Goal: Information Seeking & Learning: Learn about a topic

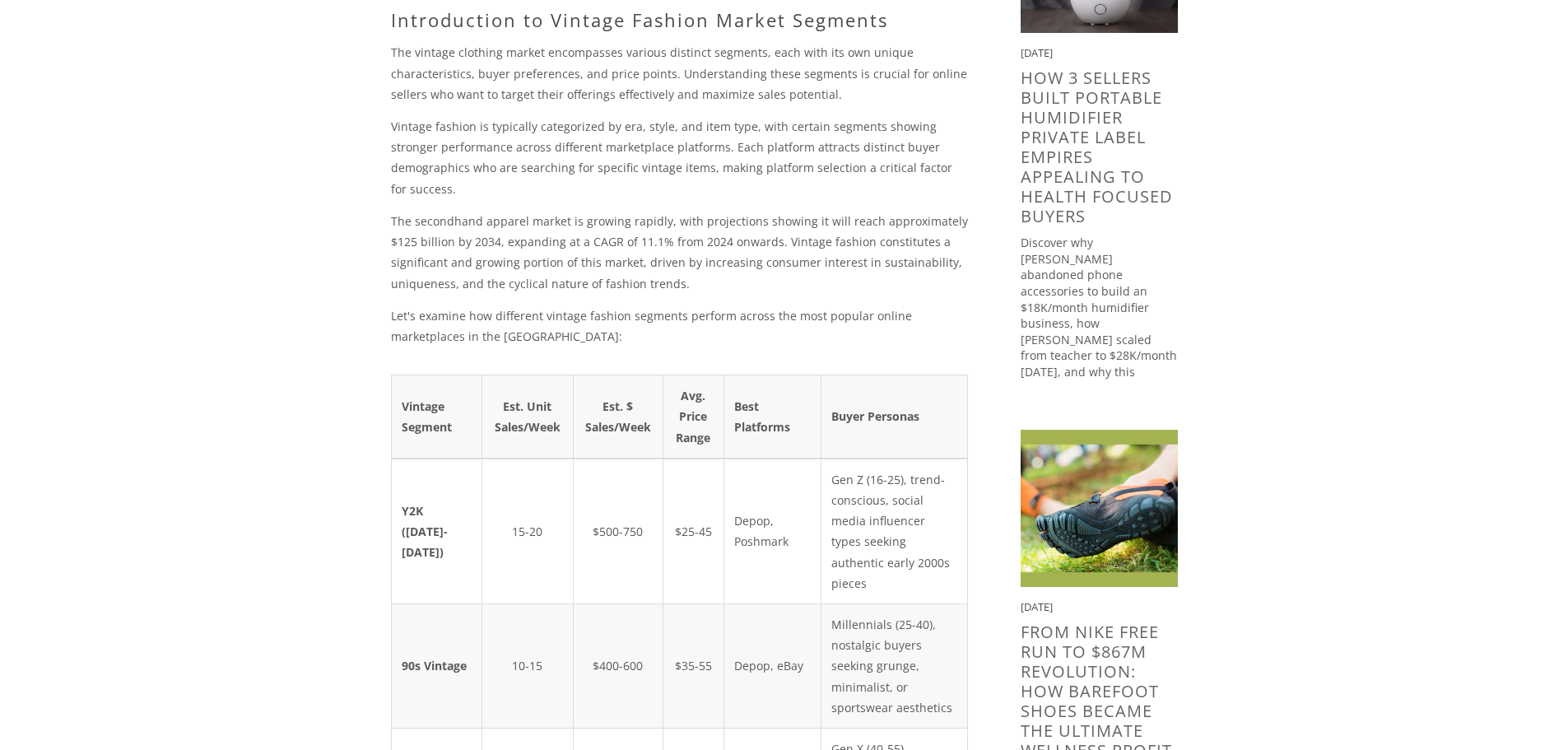
scroll to position [549, 0]
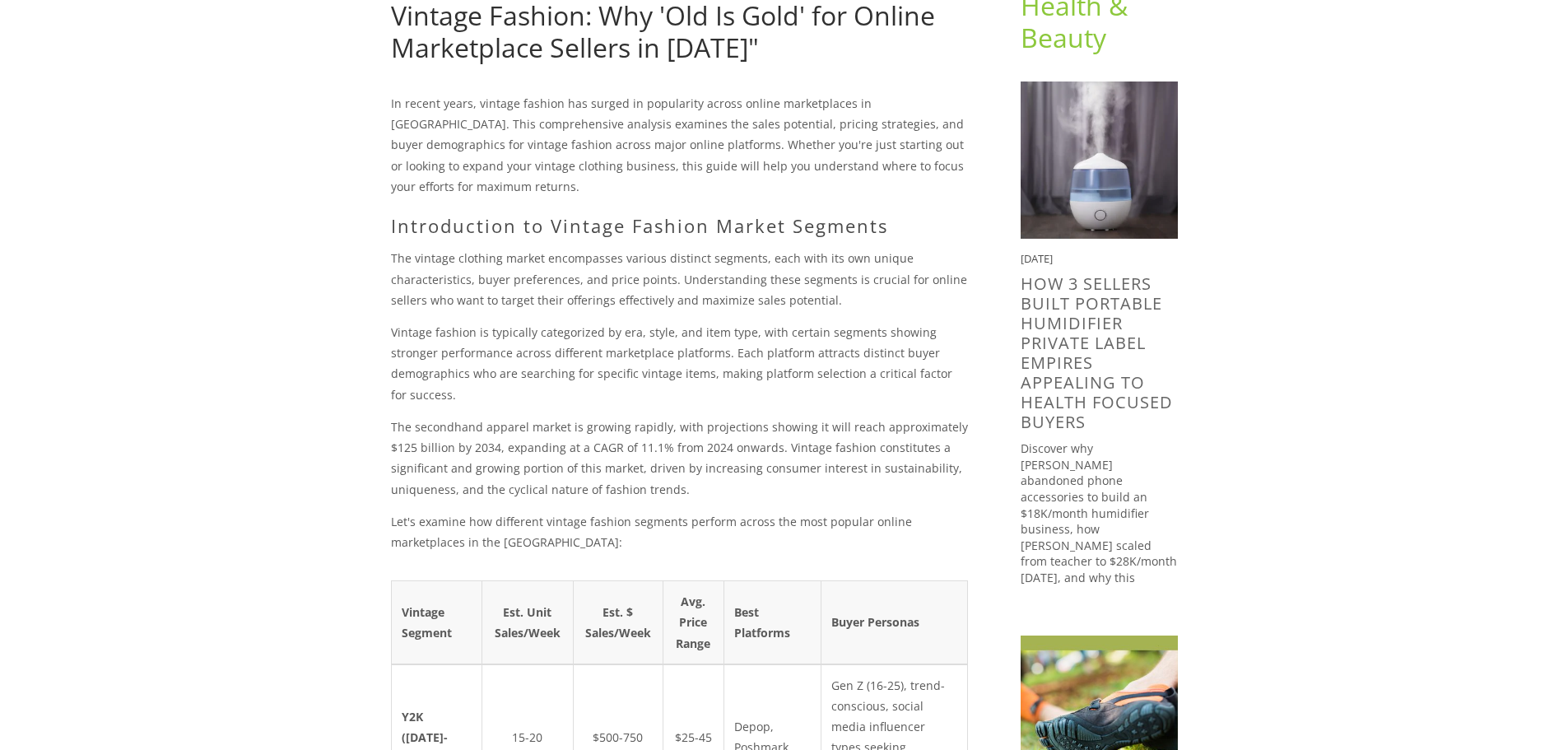
scroll to position [137, 0]
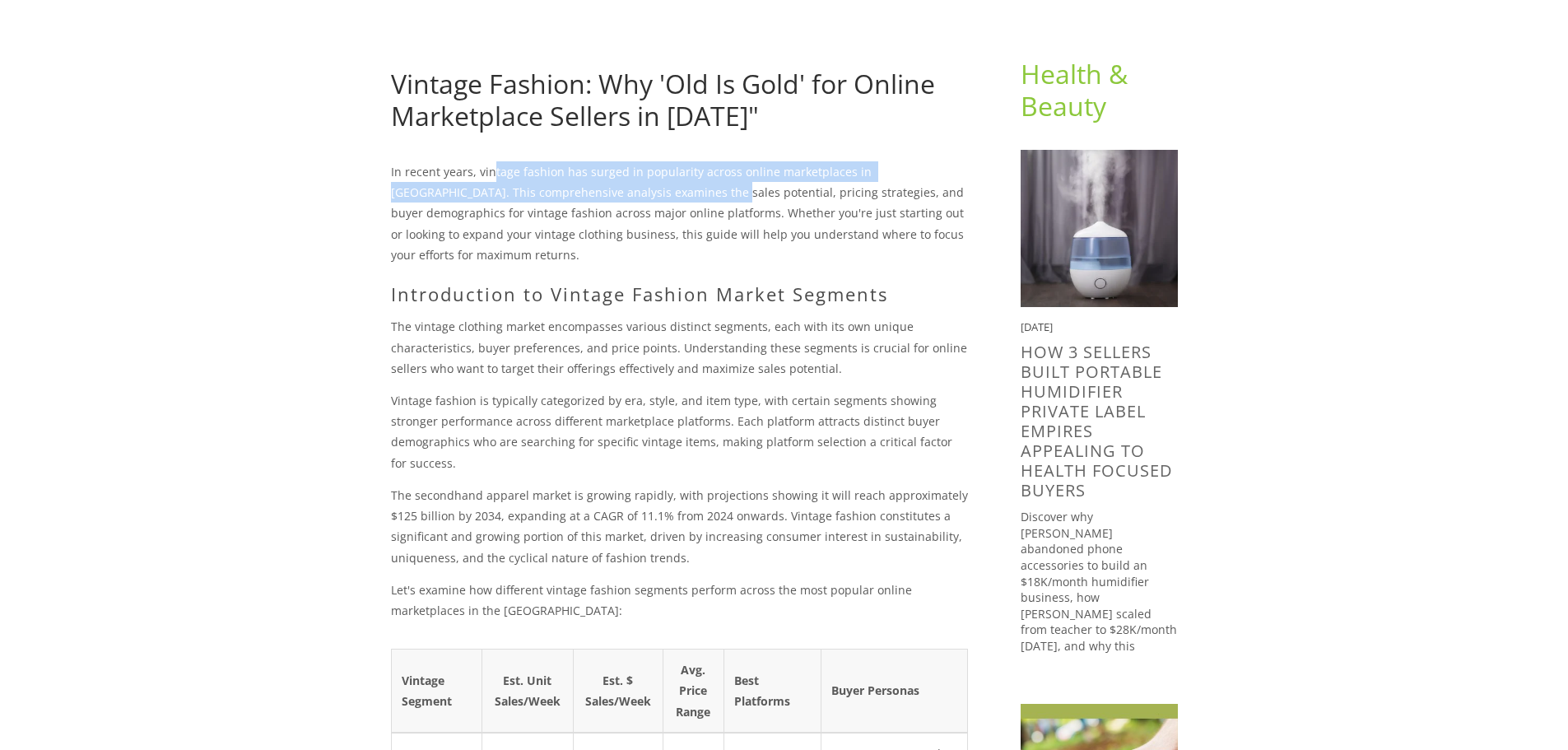
drag, startPoint x: 490, startPoint y: 149, endPoint x: 625, endPoint y: 188, distance: 140.5
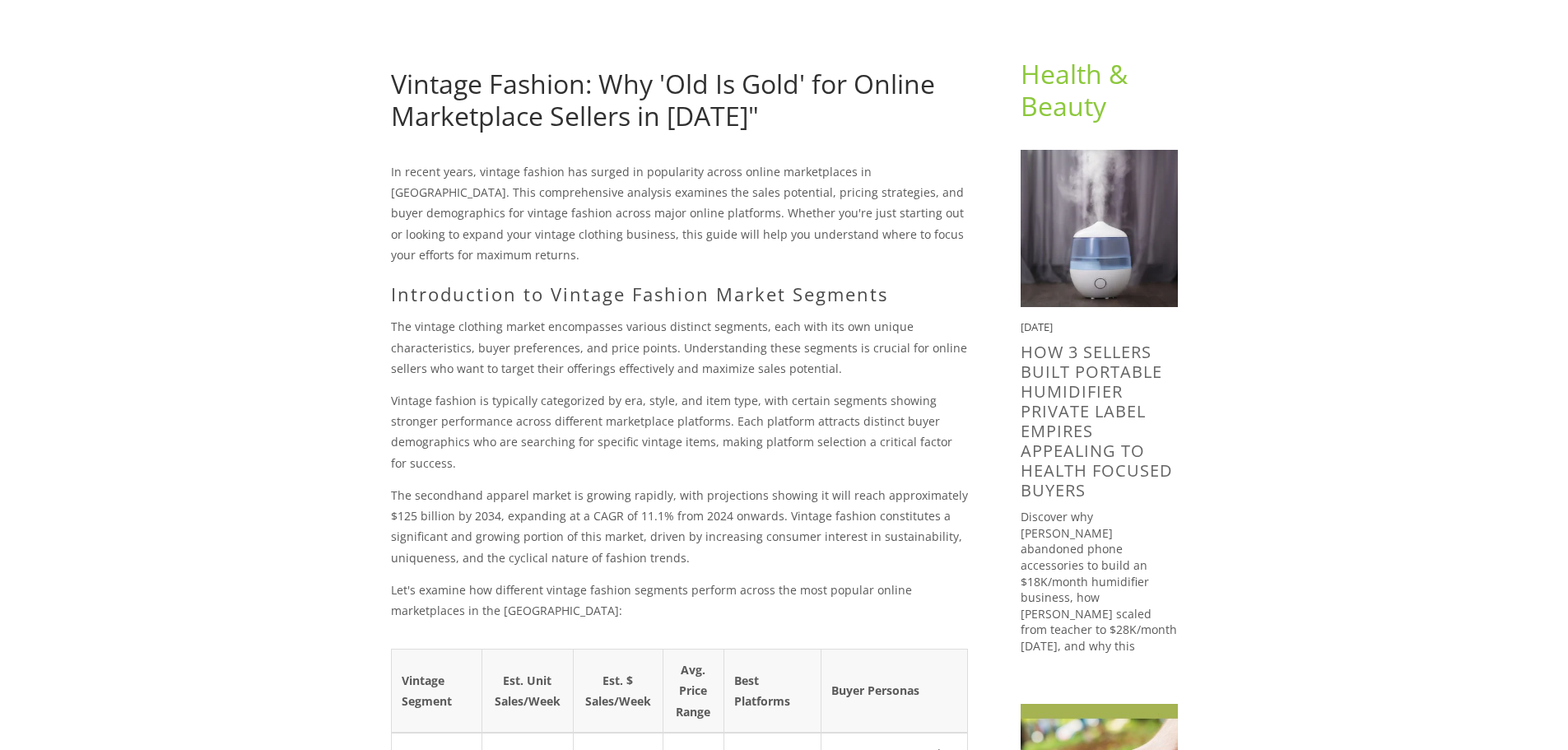
click at [627, 233] on p "In recent years, vintage fashion has surged in popularity across online marketp…" at bounding box center [679, 213] width 577 height 104
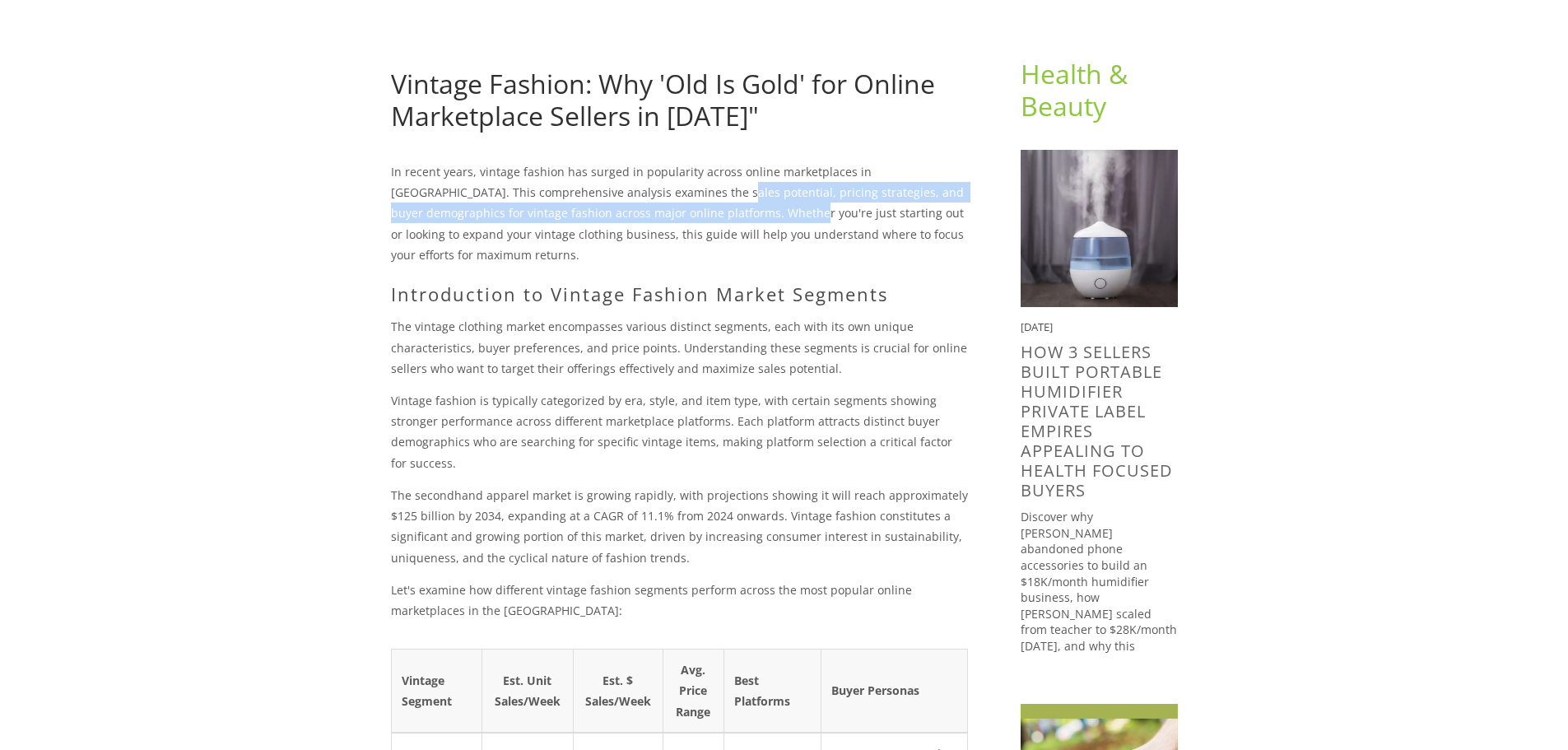
drag, startPoint x: 626, startPoint y: 194, endPoint x: 721, endPoint y: 218, distance: 98.0
click at [709, 216] on p "In recent years, vintage fashion has surged in popularity across online marketp…" at bounding box center [679, 213] width 577 height 104
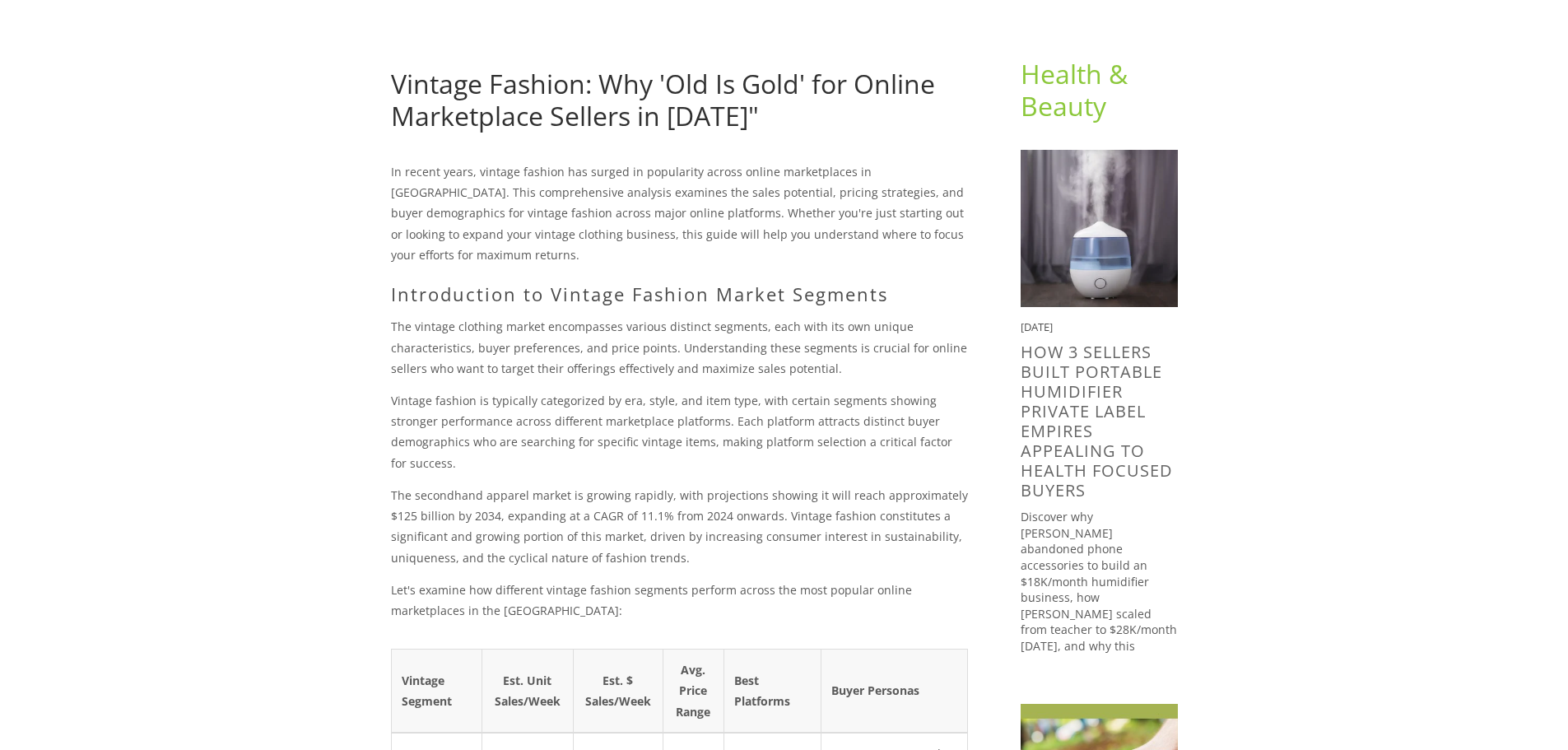
click at [723, 218] on p "In recent years, vintage fashion has surged in popularity across online marketp…" at bounding box center [679, 213] width 577 height 104
drag, startPoint x: 731, startPoint y: 183, endPoint x: 849, endPoint y: 205, distance: 120.0
click at [849, 205] on p "In recent years, vintage fashion has surged in popularity across online marketp…" at bounding box center [679, 213] width 577 height 104
click at [853, 207] on p "In recent years, vintage fashion has surged in popularity across online marketp…" at bounding box center [679, 213] width 577 height 104
drag, startPoint x: 855, startPoint y: 190, endPoint x: 1080, endPoint y: 199, distance: 225.2
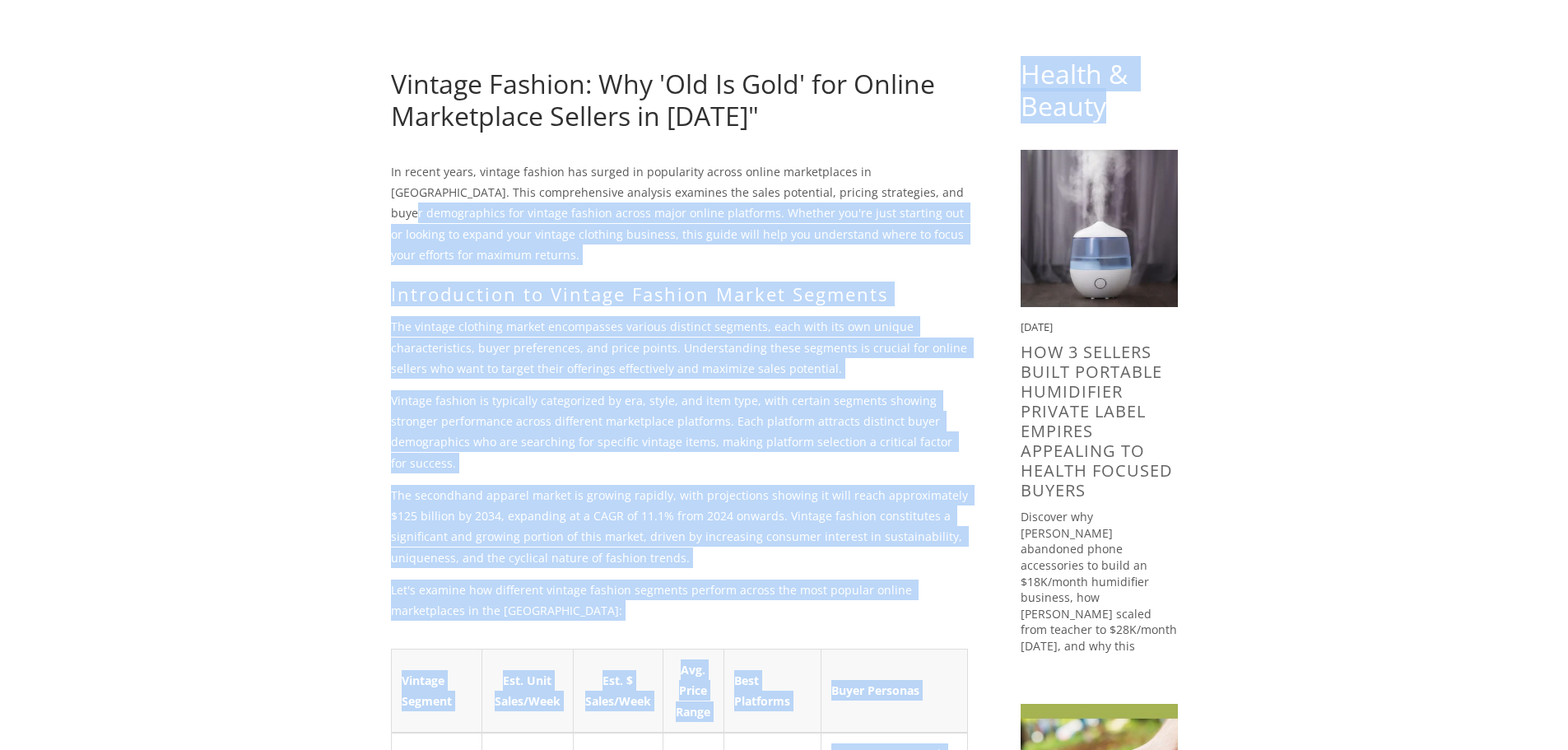
drag, startPoint x: 693, startPoint y: 231, endPoint x: 604, endPoint y: 222, distance: 89.5
click at [692, 231] on p "In recent years, vintage fashion has surged in popularity across online marketp…" at bounding box center [679, 213] width 577 height 104
click at [491, 215] on p "In recent years, vintage fashion has surged in popularity across online marketp…" at bounding box center [679, 213] width 577 height 104
click at [398, 219] on p "In recent years, vintage fashion has surged in popularity across online marketp…" at bounding box center [679, 213] width 577 height 104
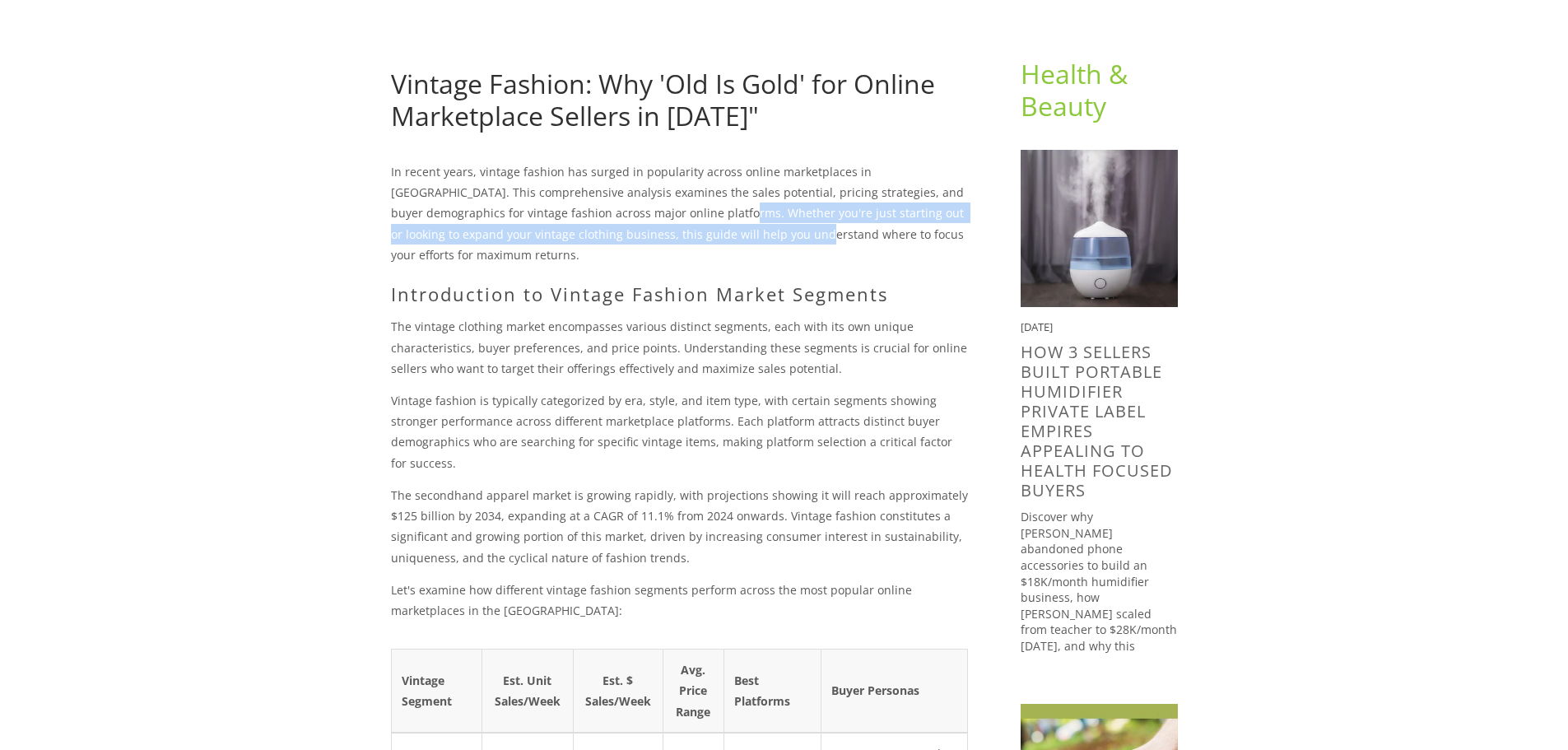
click at [683, 238] on p "In recent years, vintage fashion has surged in popularity across online marketp…" at bounding box center [679, 213] width 577 height 104
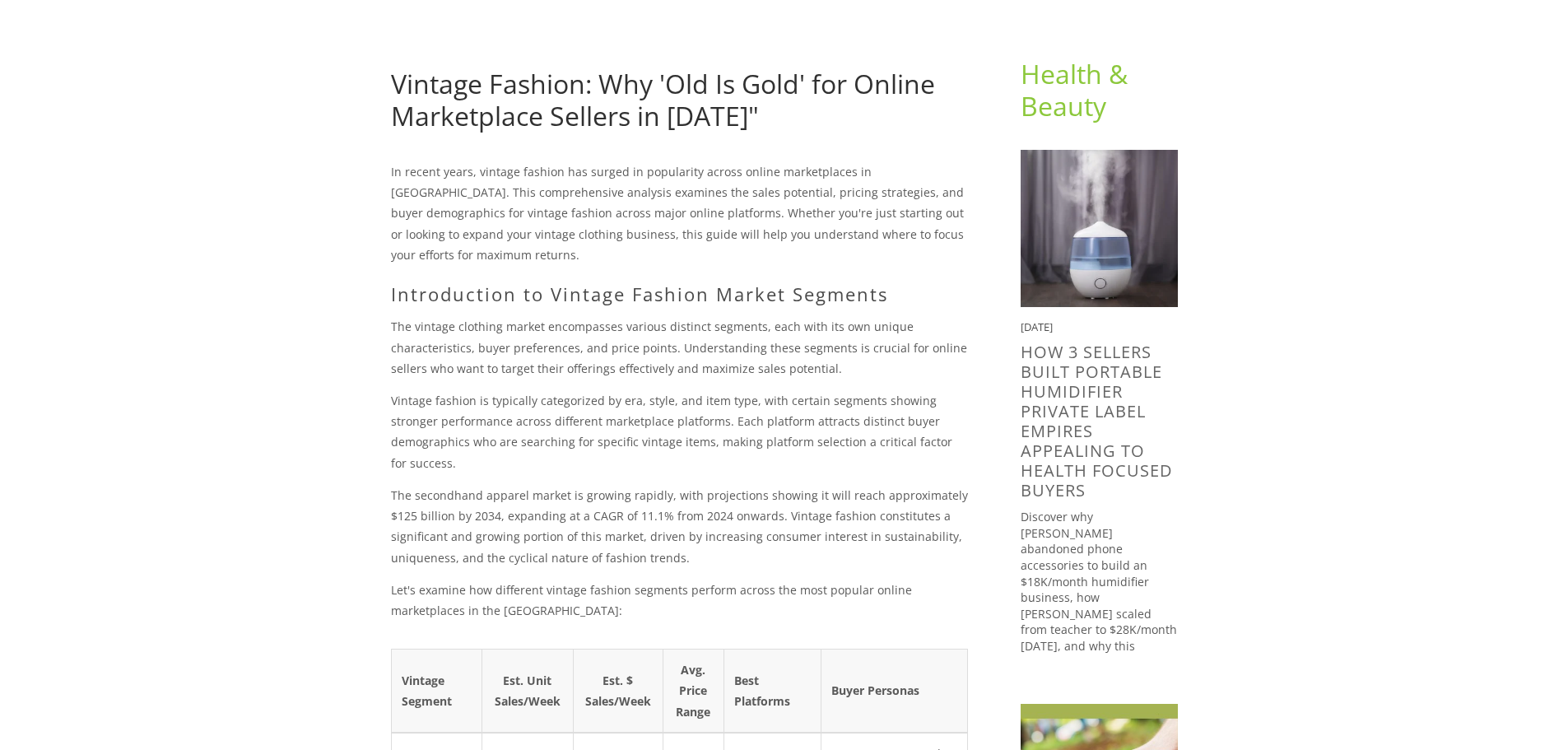
drag, startPoint x: 728, startPoint y: 194, endPoint x: 783, endPoint y: 218, distance: 60.0
click at [772, 215] on p "In recent years, vintage fashion has surged in popularity across online marketp…" at bounding box center [679, 213] width 577 height 104
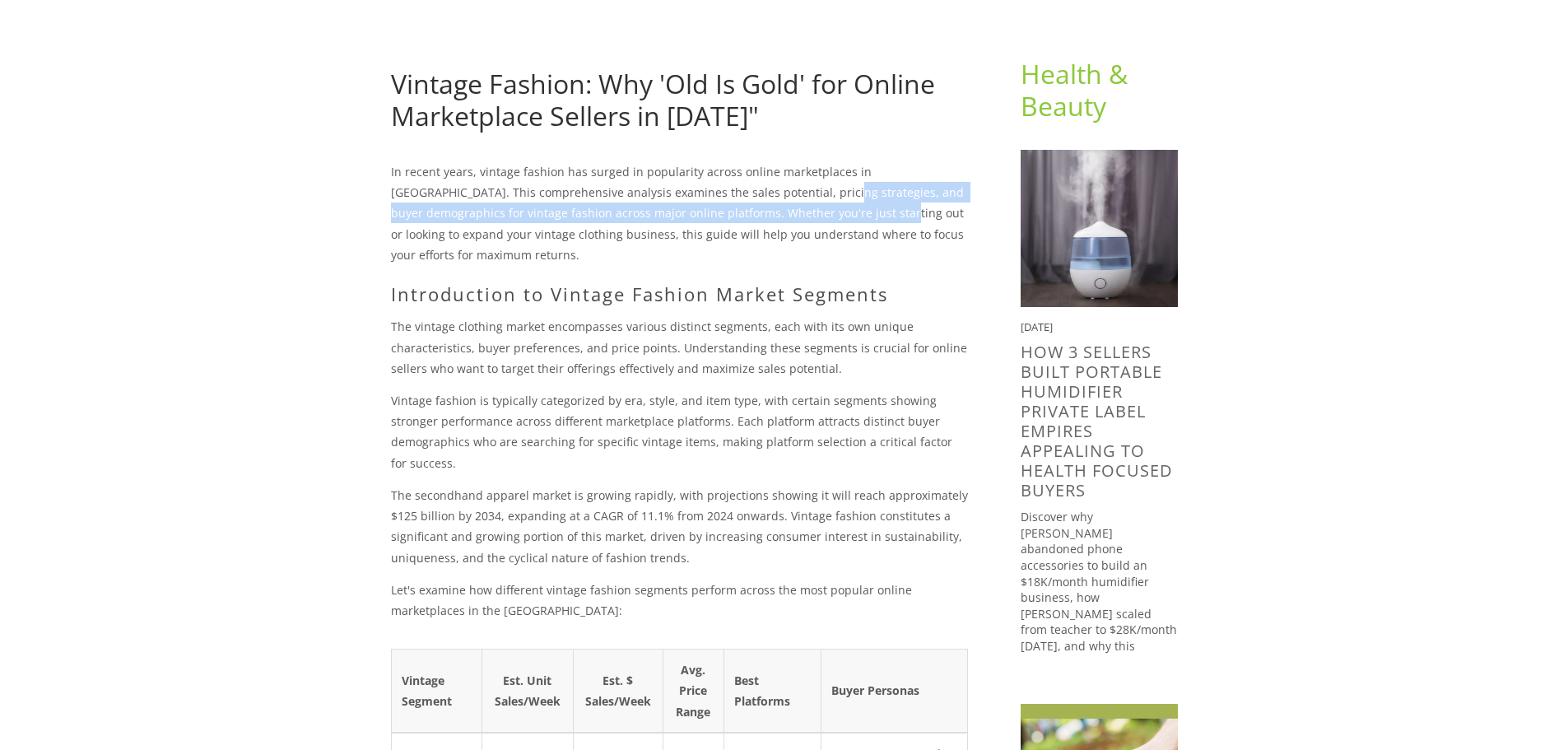
click at [784, 219] on p "In recent years, vintage fashion has surged in popularity across online marketp…" at bounding box center [679, 213] width 577 height 104
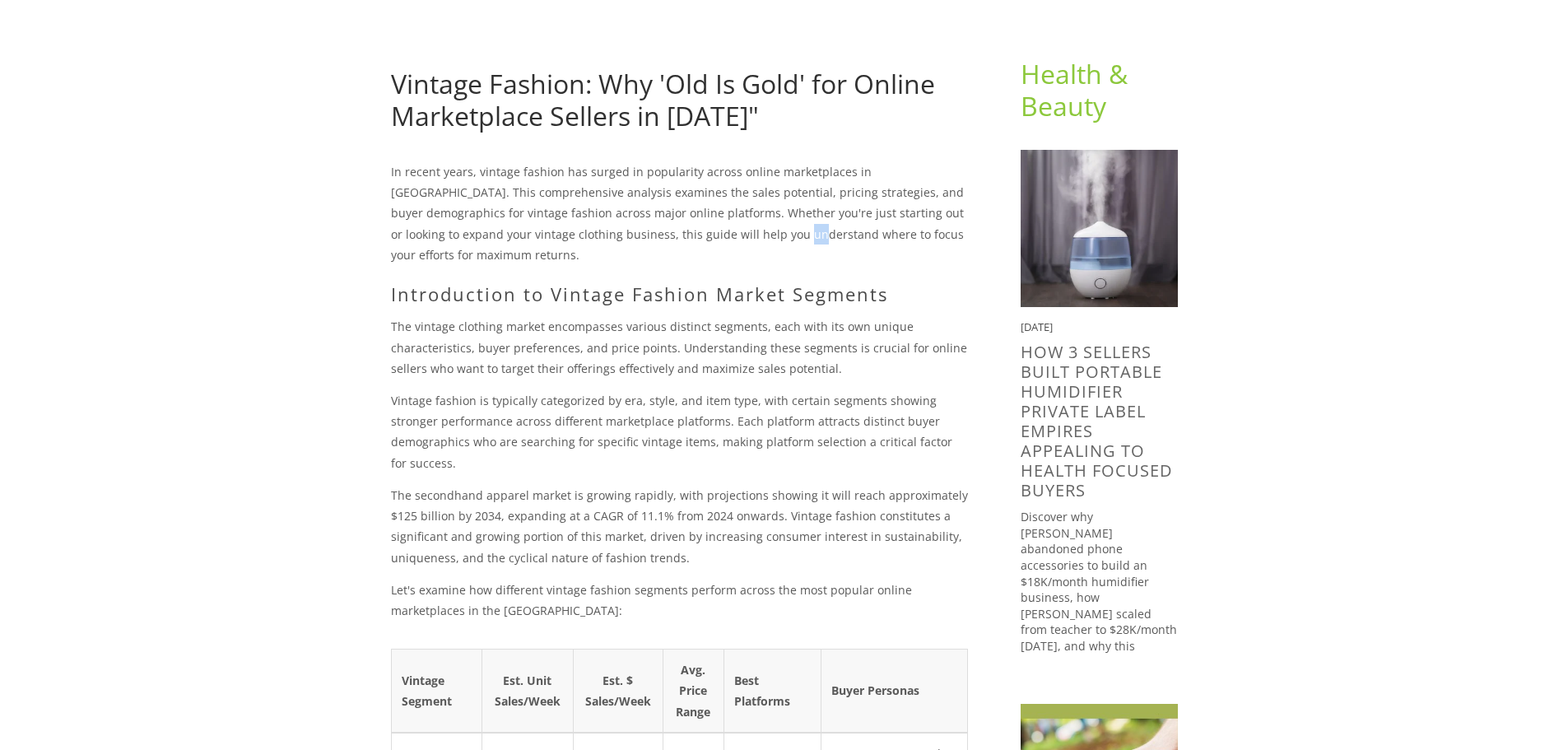
drag, startPoint x: 661, startPoint y: 236, endPoint x: 734, endPoint y: 239, distance: 73.1
click at [721, 239] on p "In recent years, vintage fashion has surged in popularity across online marketp…" at bounding box center [679, 213] width 577 height 104
click at [734, 239] on p "In recent years, vintage fashion has surged in popularity across online marketp…" at bounding box center [679, 213] width 577 height 104
click at [587, 224] on p "In recent years, vintage fashion has surged in popularity across online marketp…" at bounding box center [679, 213] width 577 height 104
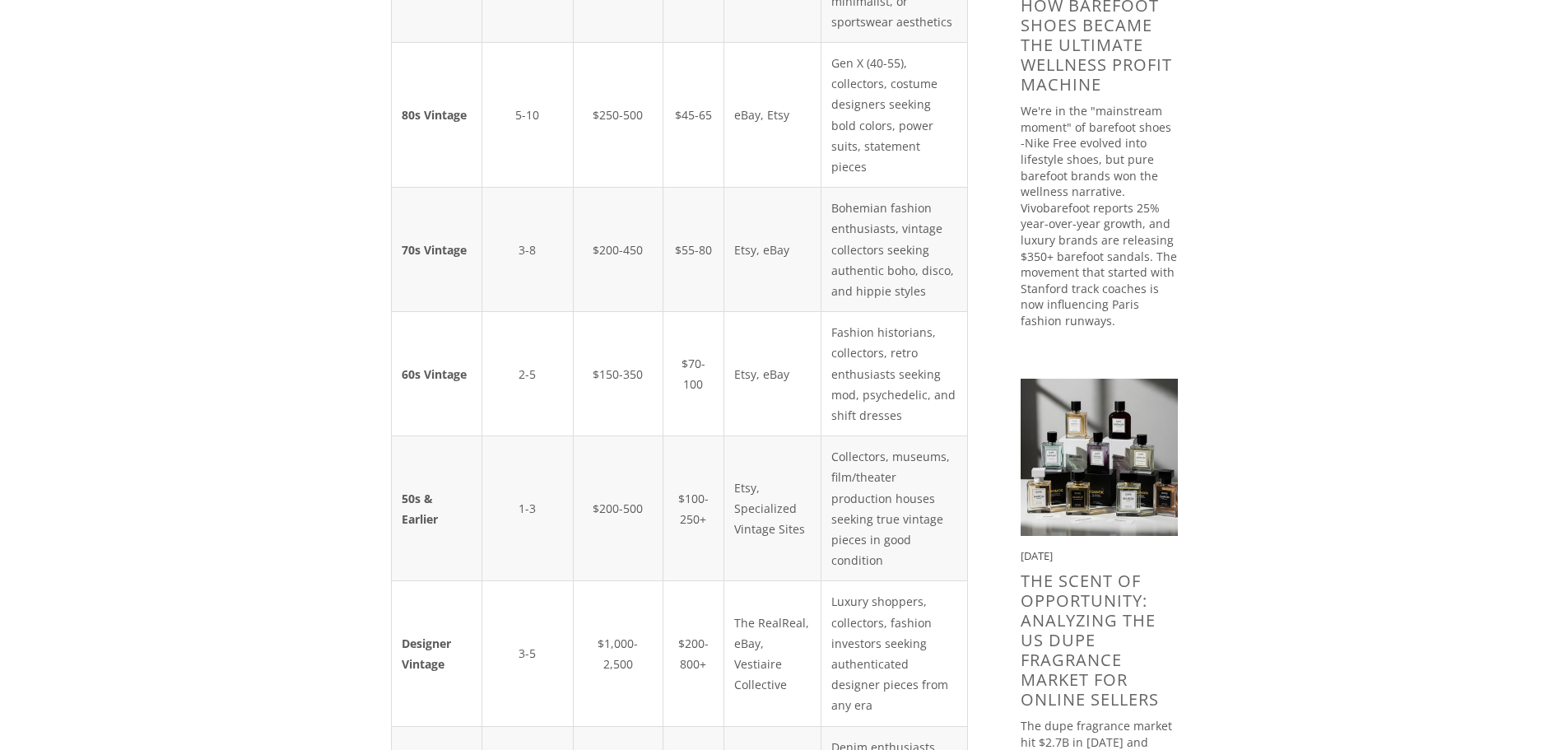
scroll to position [1235, 0]
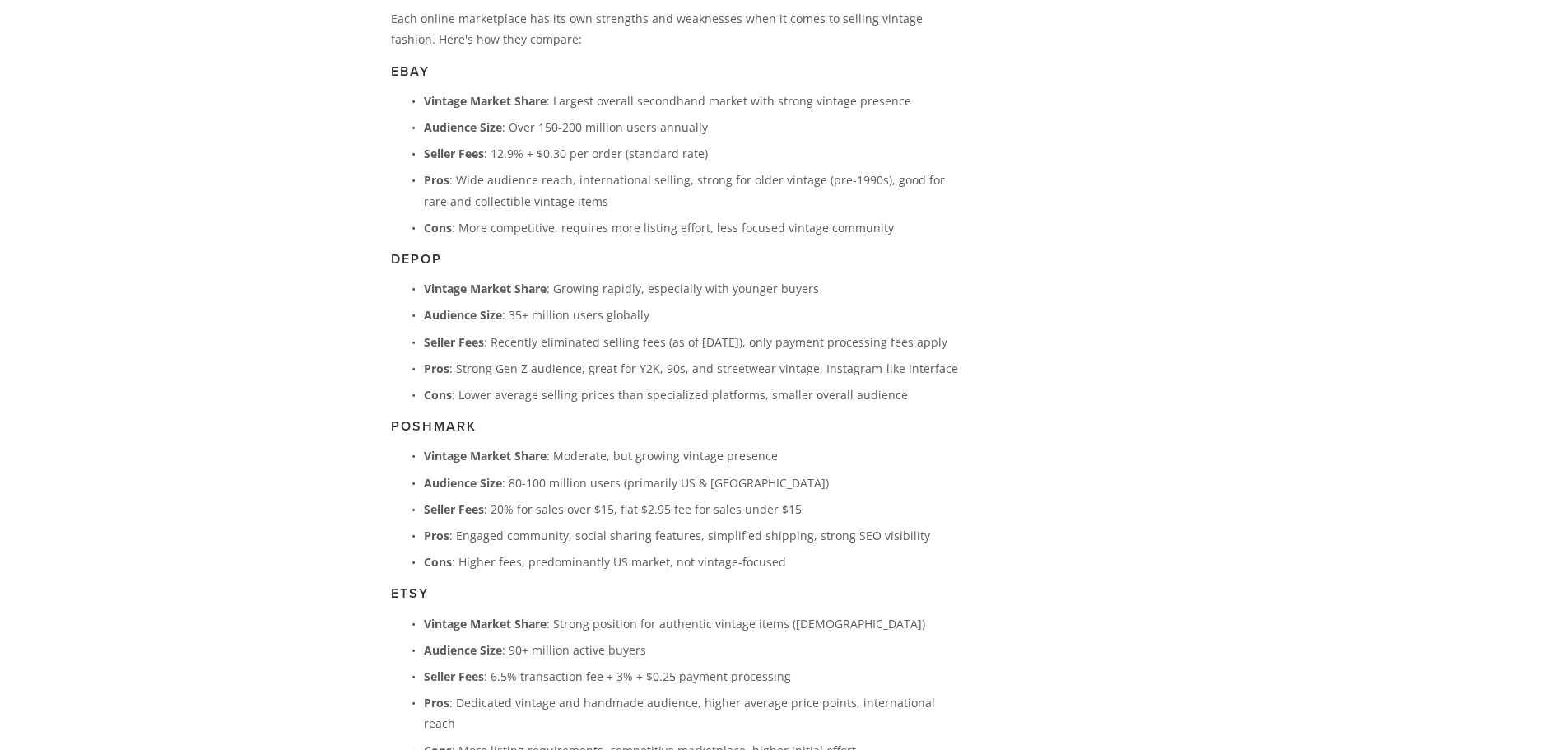
scroll to position [2470, 0]
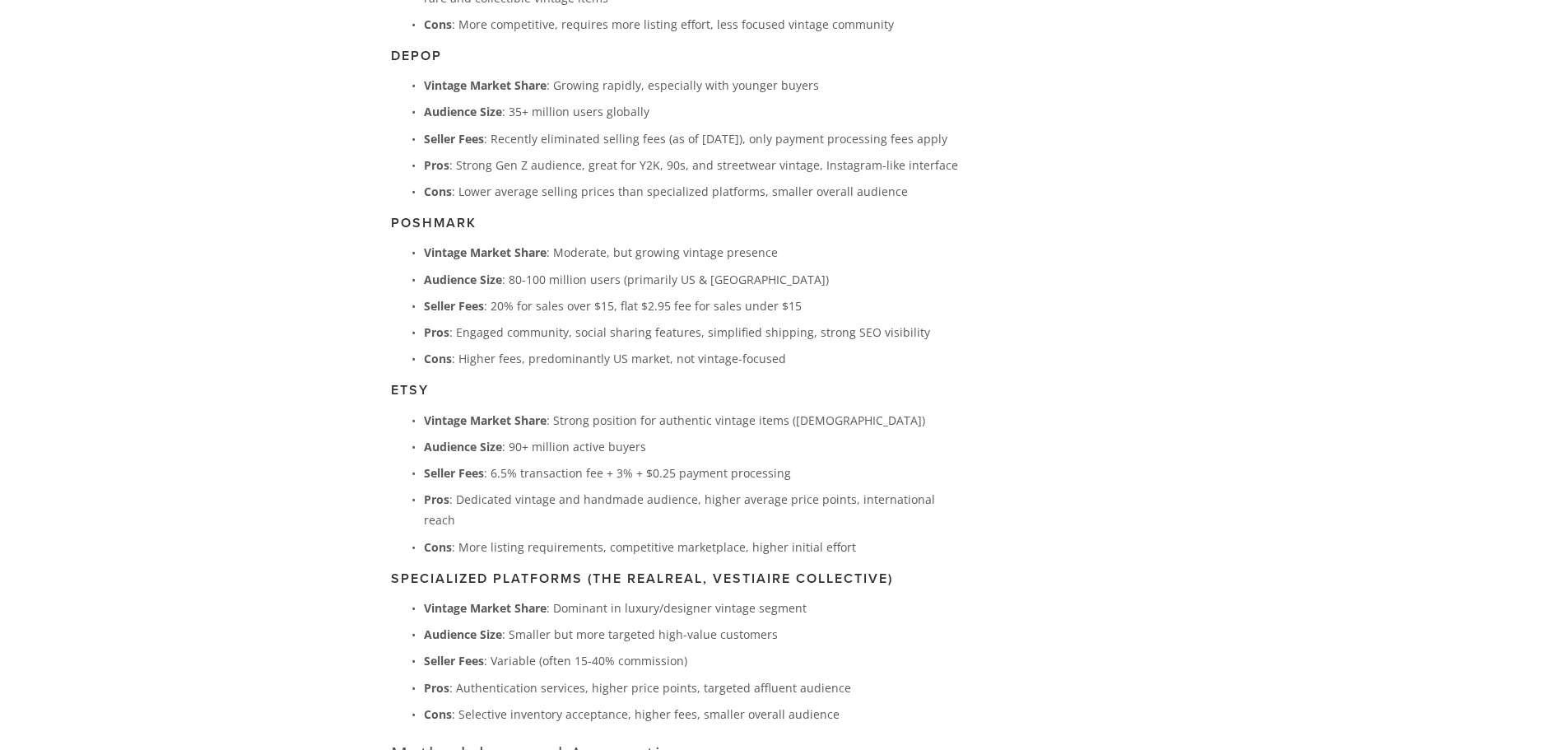
drag, startPoint x: 338, startPoint y: 218, endPoint x: 387, endPoint y: 259, distance: 63.9
click at [400, 248] on div "About Categories Auto Parts Electronics Fashion Home & Garden" at bounding box center [784, 349] width 1568 height 5551
click at [335, 268] on div "About Categories Auto Parts Electronics Fashion Home & Garden" at bounding box center [784, 349] width 1568 height 5551
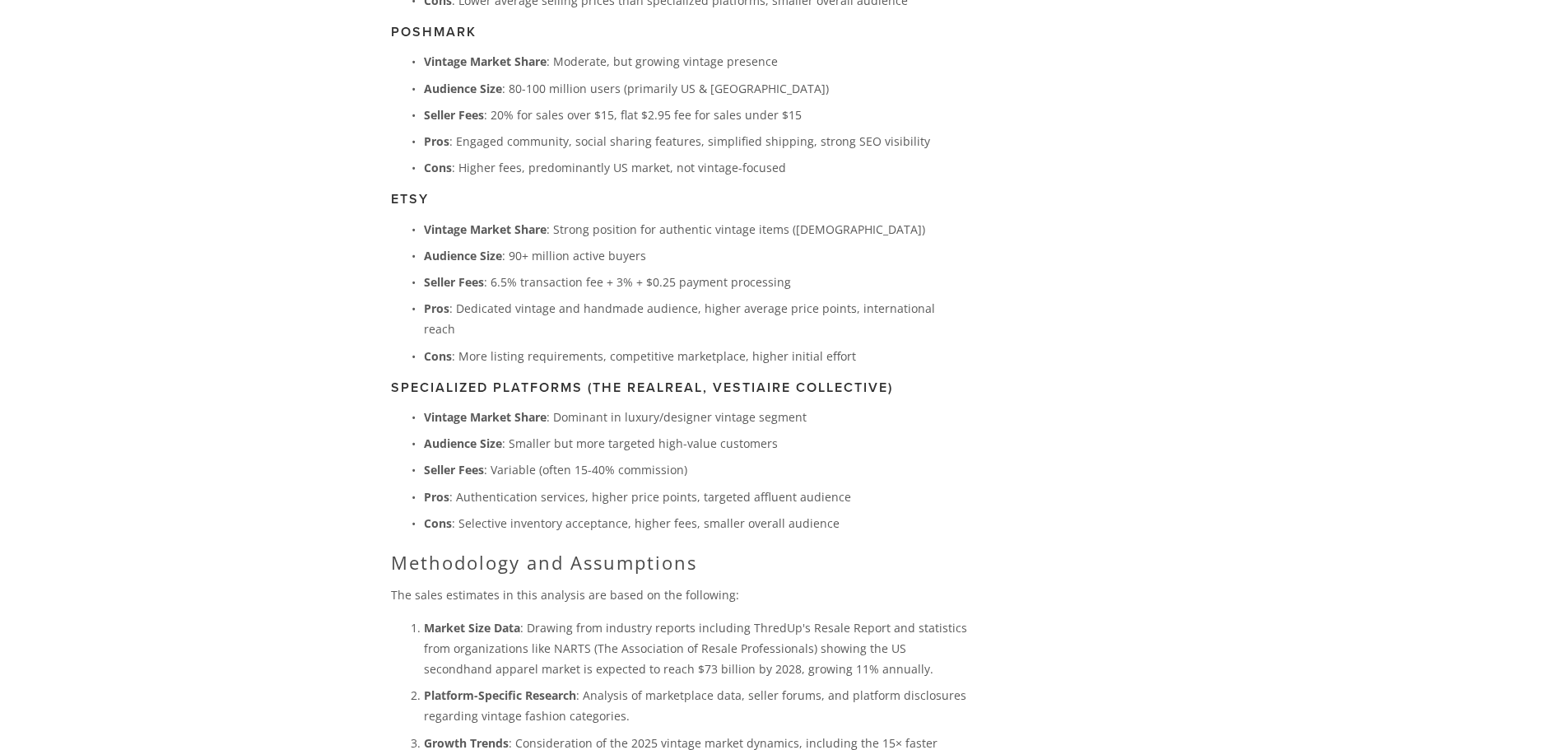
scroll to position [2745, 0]
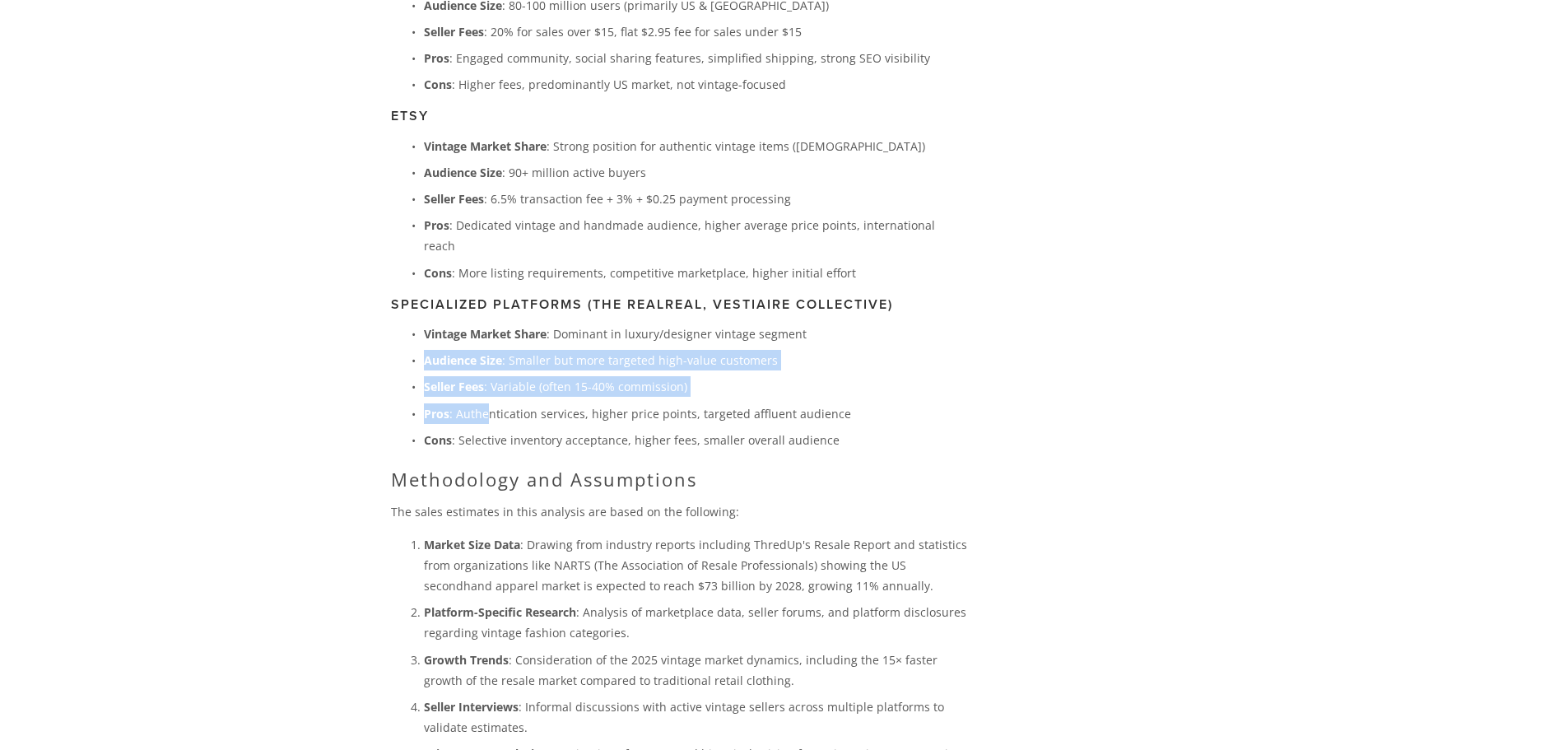
drag, startPoint x: 404, startPoint y: 236, endPoint x: 504, endPoint y: 280, distance: 109.3
click at [504, 324] on ul "Vintage Market Share : Dominant in luxury/designer vintage segment Audience Siz…" at bounding box center [679, 387] width 577 height 127
click at [497, 403] on p "Pros : Authentication services, higher price points, targeted affluent audience" at bounding box center [696, 413] width 545 height 21
click at [468, 379] on strong "Seller Fees" at bounding box center [454, 387] width 60 height 16
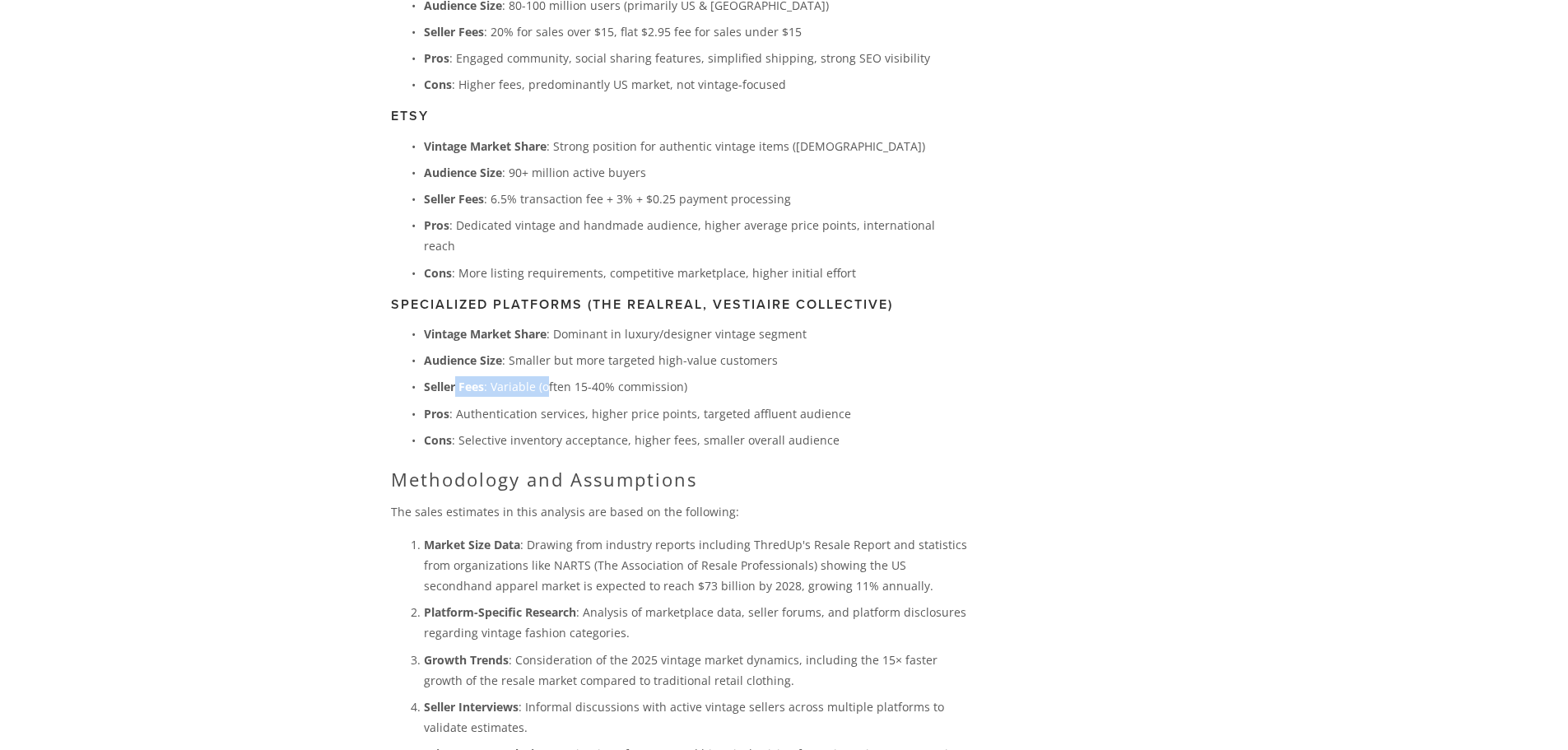
drag, startPoint x: 454, startPoint y: 263, endPoint x: 546, endPoint y: 264, distance: 92.0
click at [546, 376] on p "Seller Fees : Variable (often 15-40% commission)" at bounding box center [696, 387] width 545 height 21
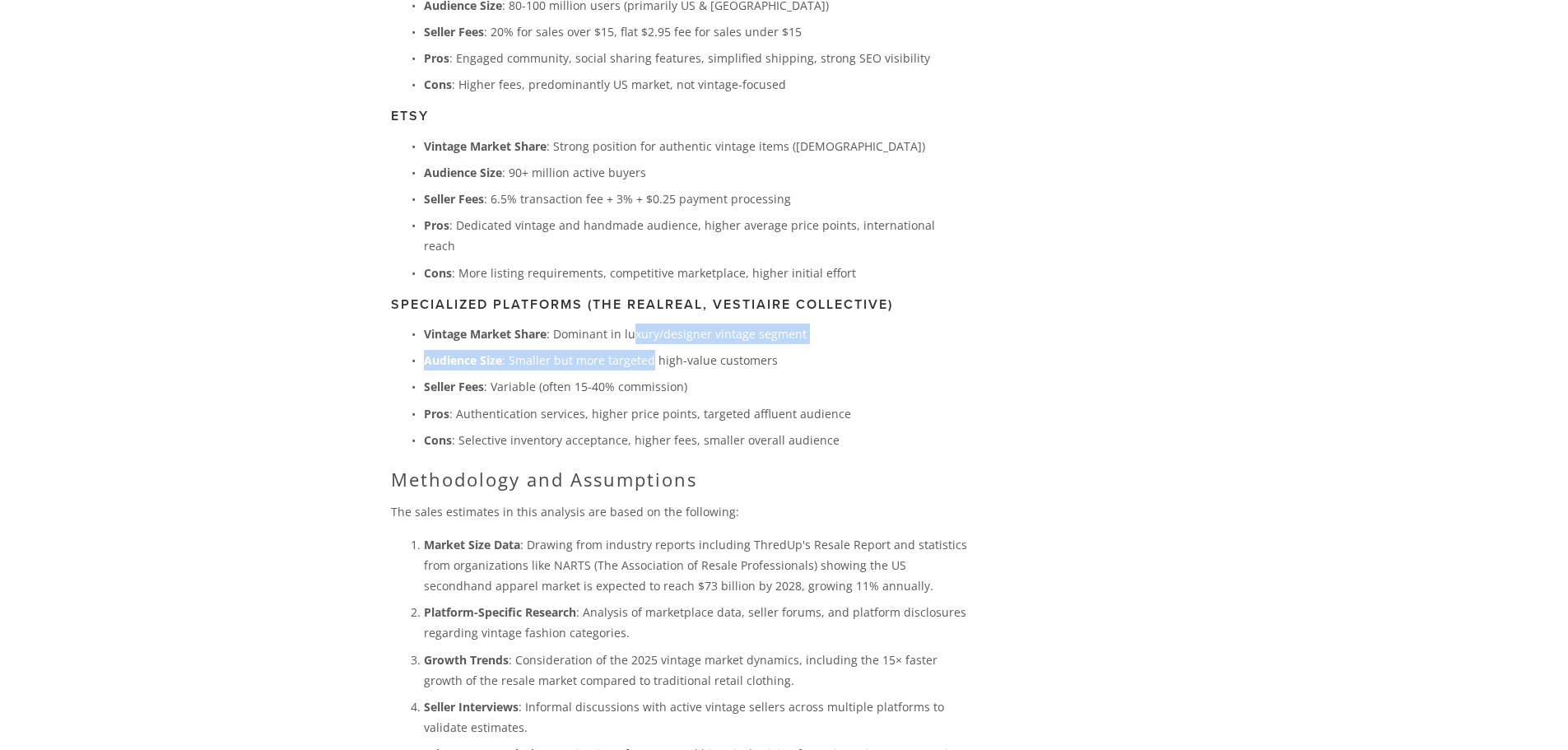
drag, startPoint x: 652, startPoint y: 250, endPoint x: 657, endPoint y: 259, distance: 10.3
click at [652, 324] on ul "Vintage Market Share : Dominant in luxury/designer vintage segment Audience Siz…" at bounding box center [679, 387] width 577 height 127
click at [205, 293] on div "About Categories Auto Parts Electronics Fashion Home & Garden" at bounding box center [784, 74] width 1568 height 5551
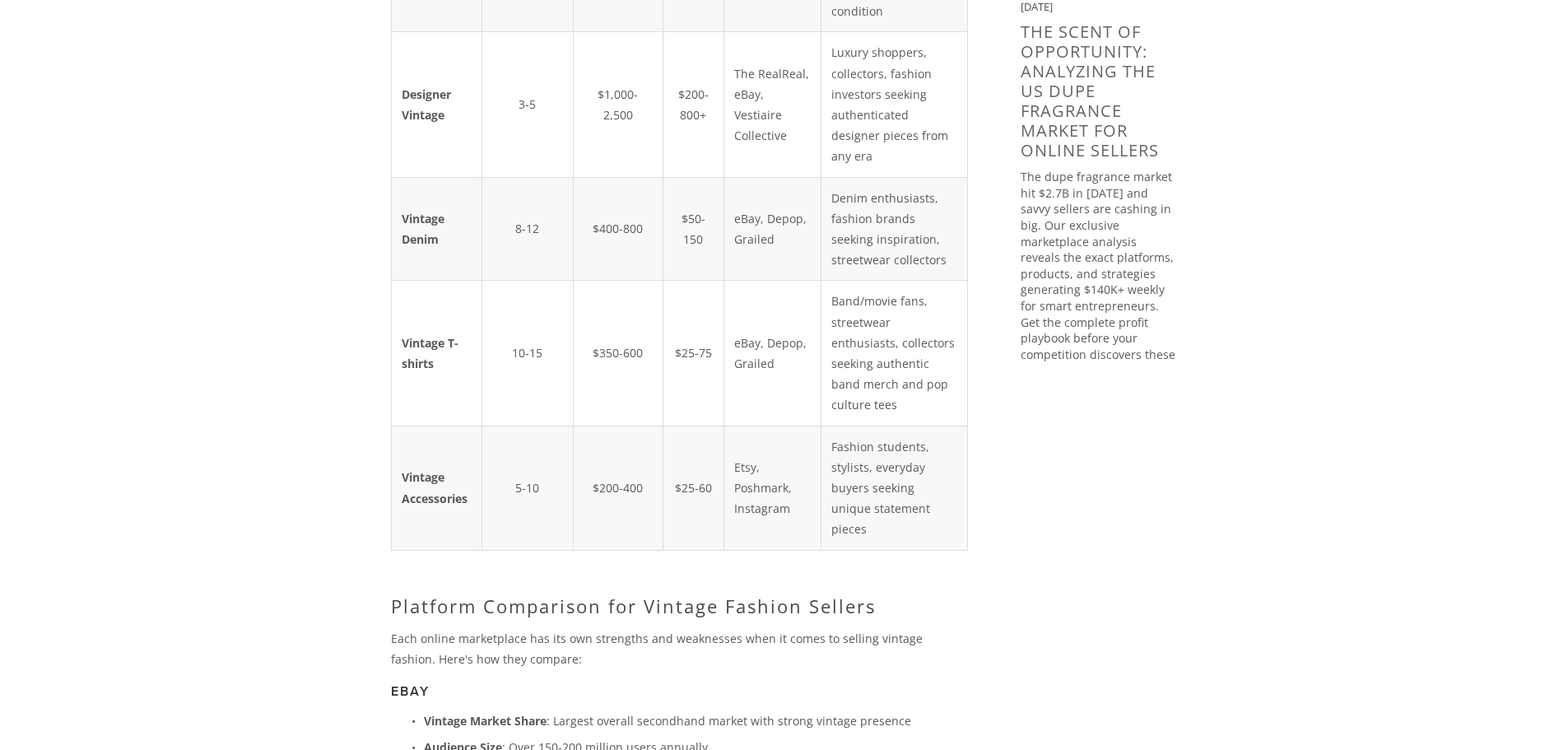
scroll to position [1921, 0]
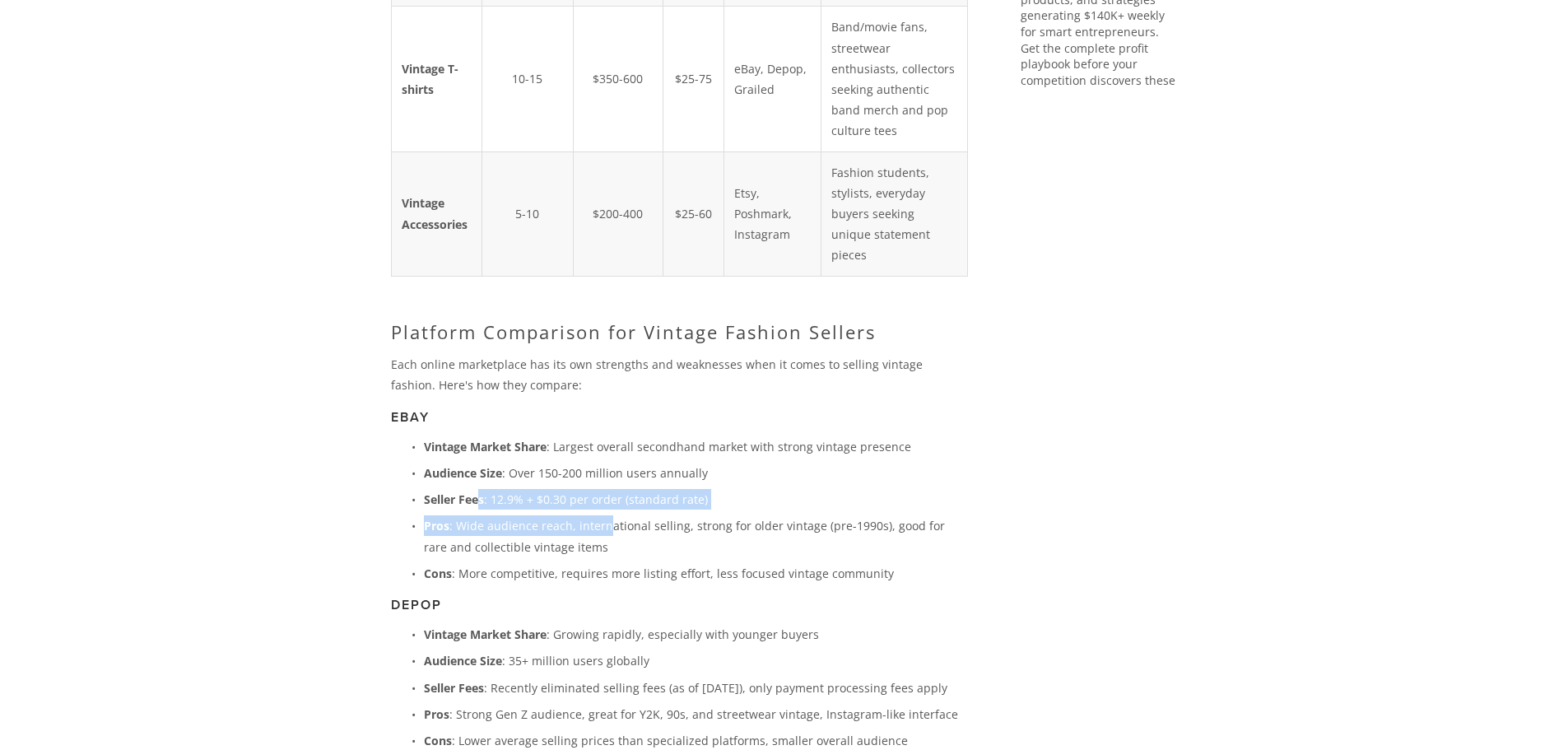
drag, startPoint x: 485, startPoint y: 400, endPoint x: 603, endPoint y: 409, distance: 118.3
click at [603, 437] on ul "Vintage Market Share : Largest overall secondhand market with strong vintage pr…" at bounding box center [679, 510] width 577 height 148
click at [600, 515] on p "Pros : Wide audience reach, international selling, strong for older vintage (pr…" at bounding box center [696, 536] width 545 height 41
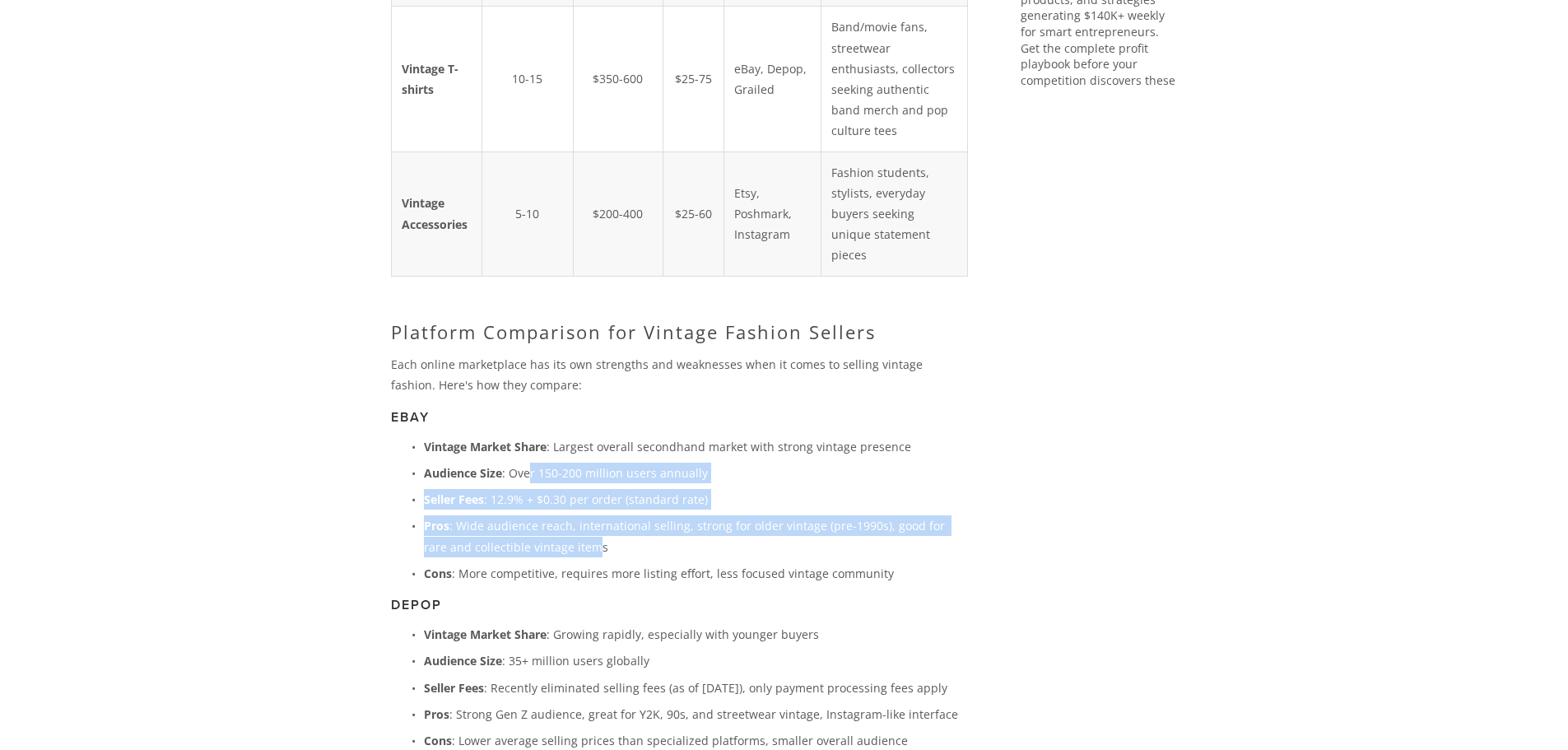
drag, startPoint x: 548, startPoint y: 411, endPoint x: 541, endPoint y: 397, distance: 15.7
click at [533, 437] on ul "Vintage Market Share : Largest overall secondhand market with strong vintage pr…" at bounding box center [679, 510] width 577 height 148
click at [554, 515] on p "Pros : Wide audience reach, international selling, strong for older vintage (pr…" at bounding box center [696, 536] width 545 height 41
click at [551, 515] on p "Pros : Wide audience reach, international selling, strong for older vintage (pr…" at bounding box center [696, 536] width 545 height 41
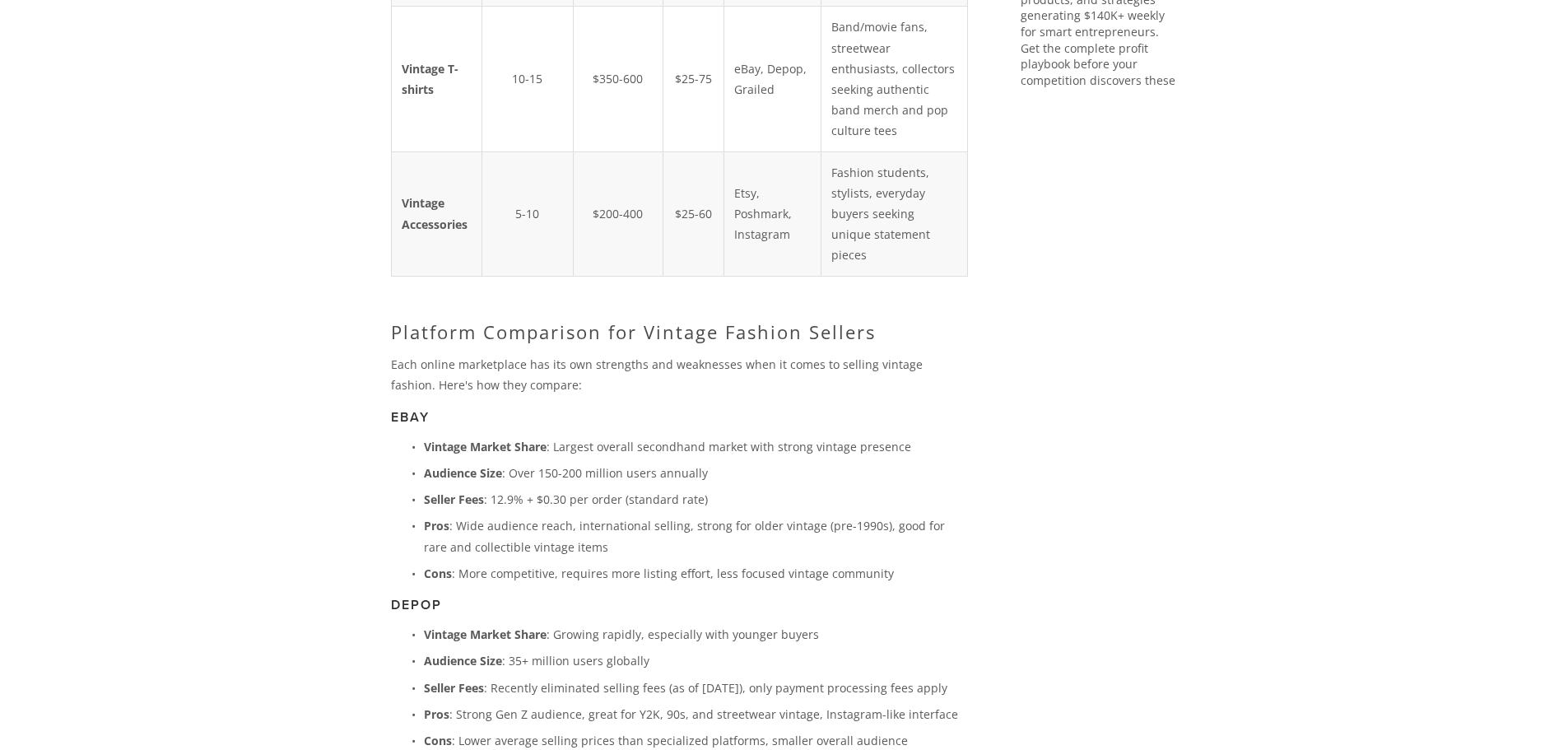
click at [528, 489] on p "Seller Fees : 12.9% + $0.30 per order (standard rate)" at bounding box center [696, 500] width 545 height 21
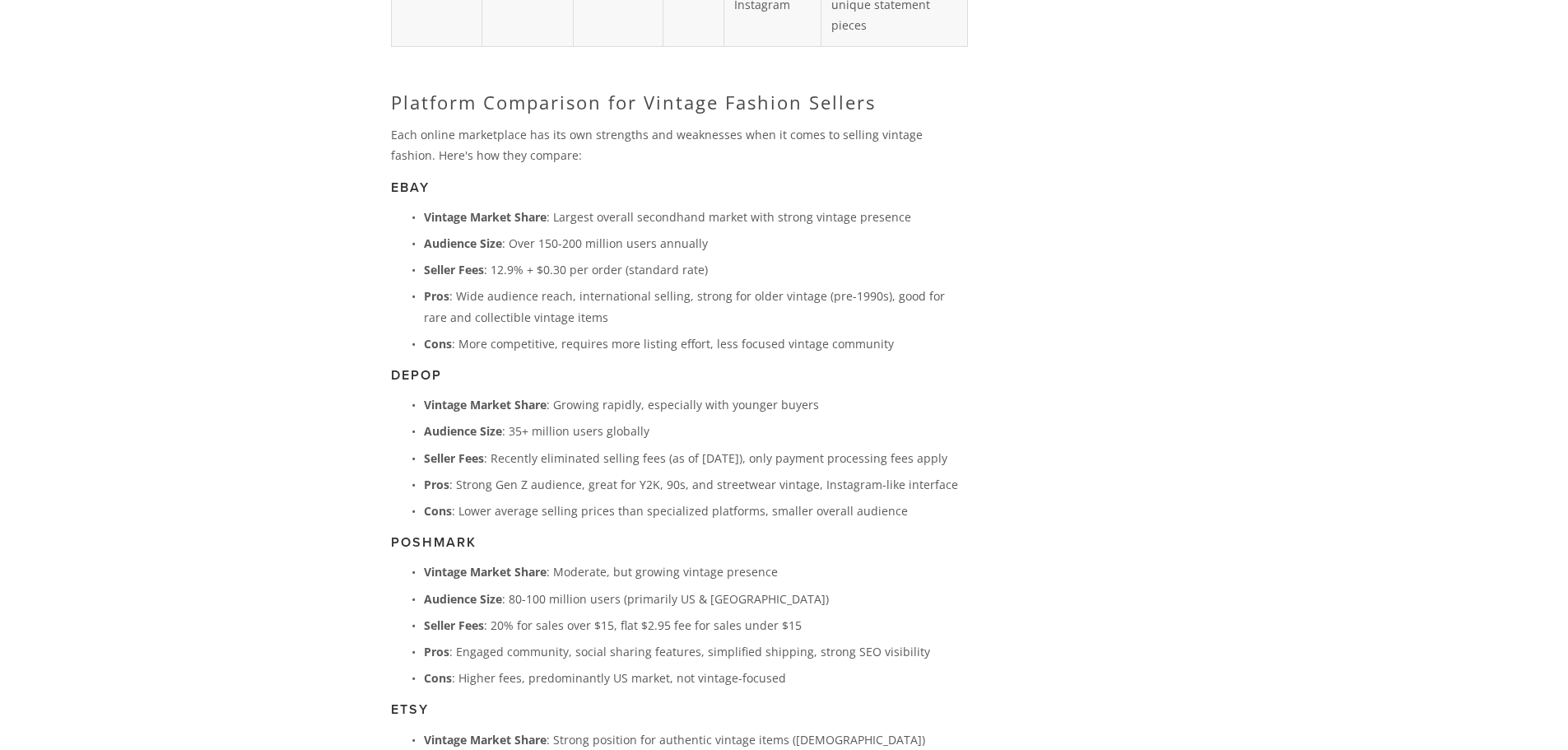
scroll to position [2196, 0]
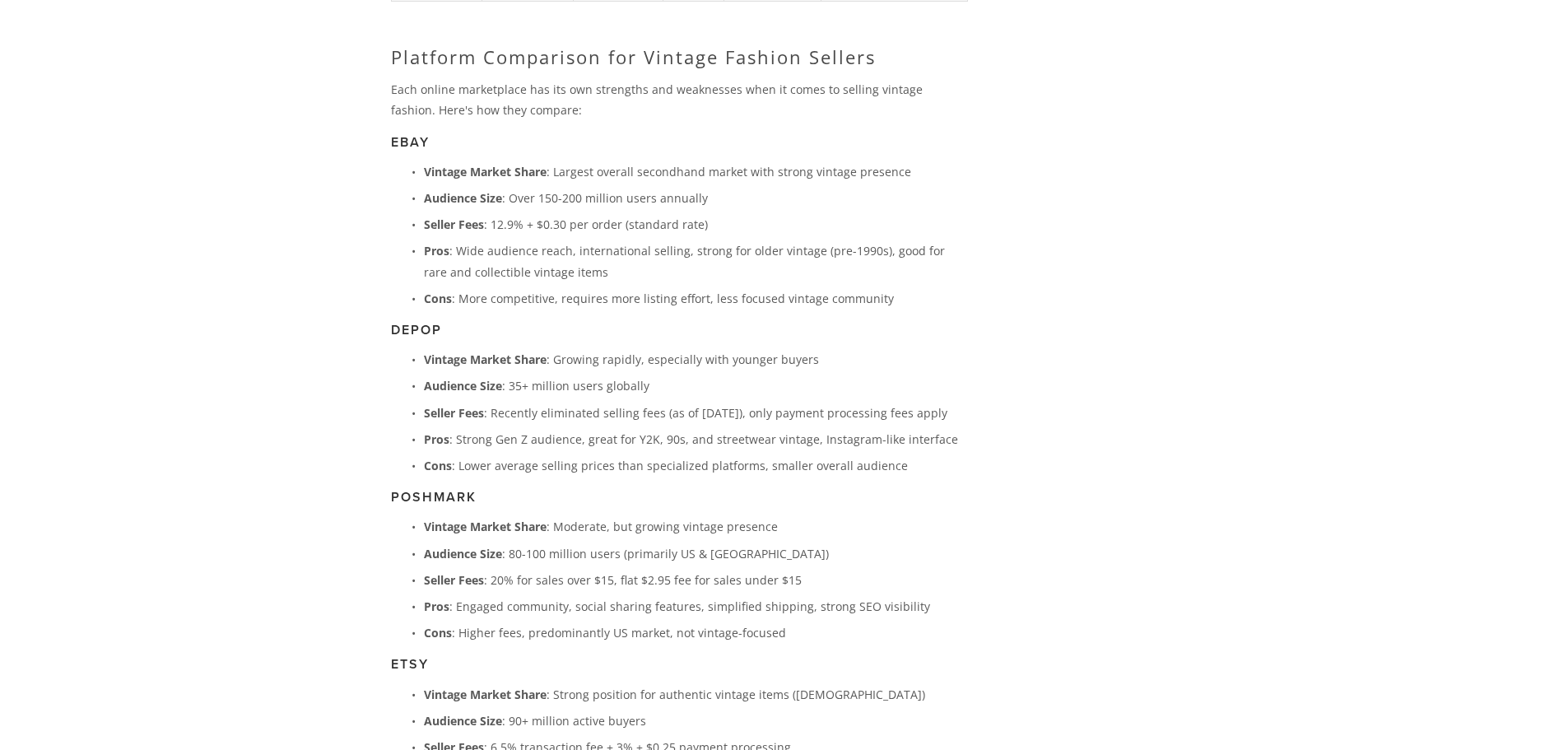
drag, startPoint x: 482, startPoint y: 334, endPoint x: 531, endPoint y: 369, distance: 60.2
click at [500, 349] on ul "Vintage Market Share : Growing rapidly, especially with younger buyers Audience…" at bounding box center [679, 412] width 577 height 127
drag, startPoint x: 509, startPoint y: 270, endPoint x: 588, endPoint y: 296, distance: 83.2
click at [588, 349] on ul "Vintage Market Share : Growing rapidly, especially with younger buyers Audience…" at bounding box center [679, 412] width 577 height 127
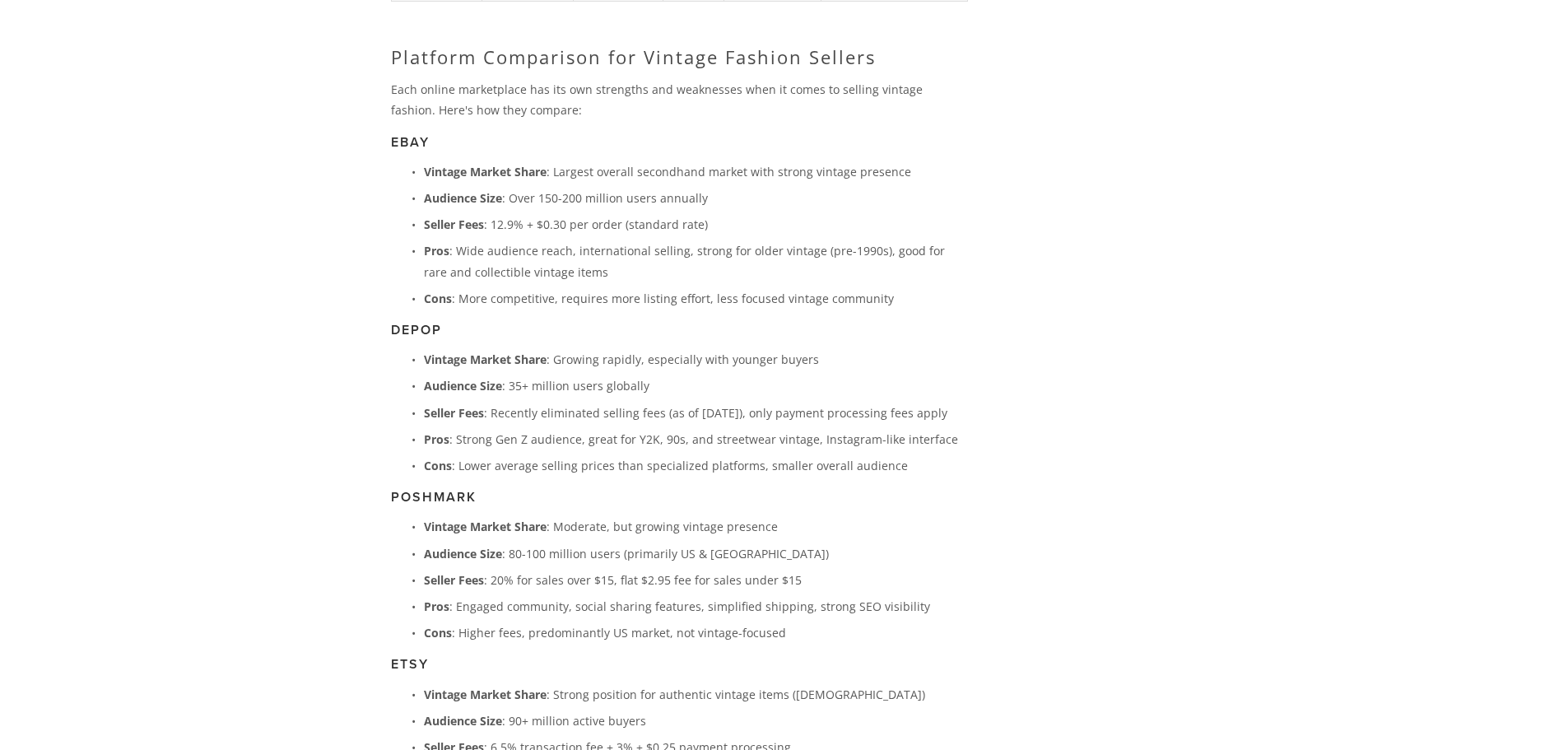
click at [595, 456] on p "Cons : Lower average selling prices than specialized platforms, smaller overall…" at bounding box center [696, 466] width 545 height 21
